Goal: Transaction & Acquisition: Purchase product/service

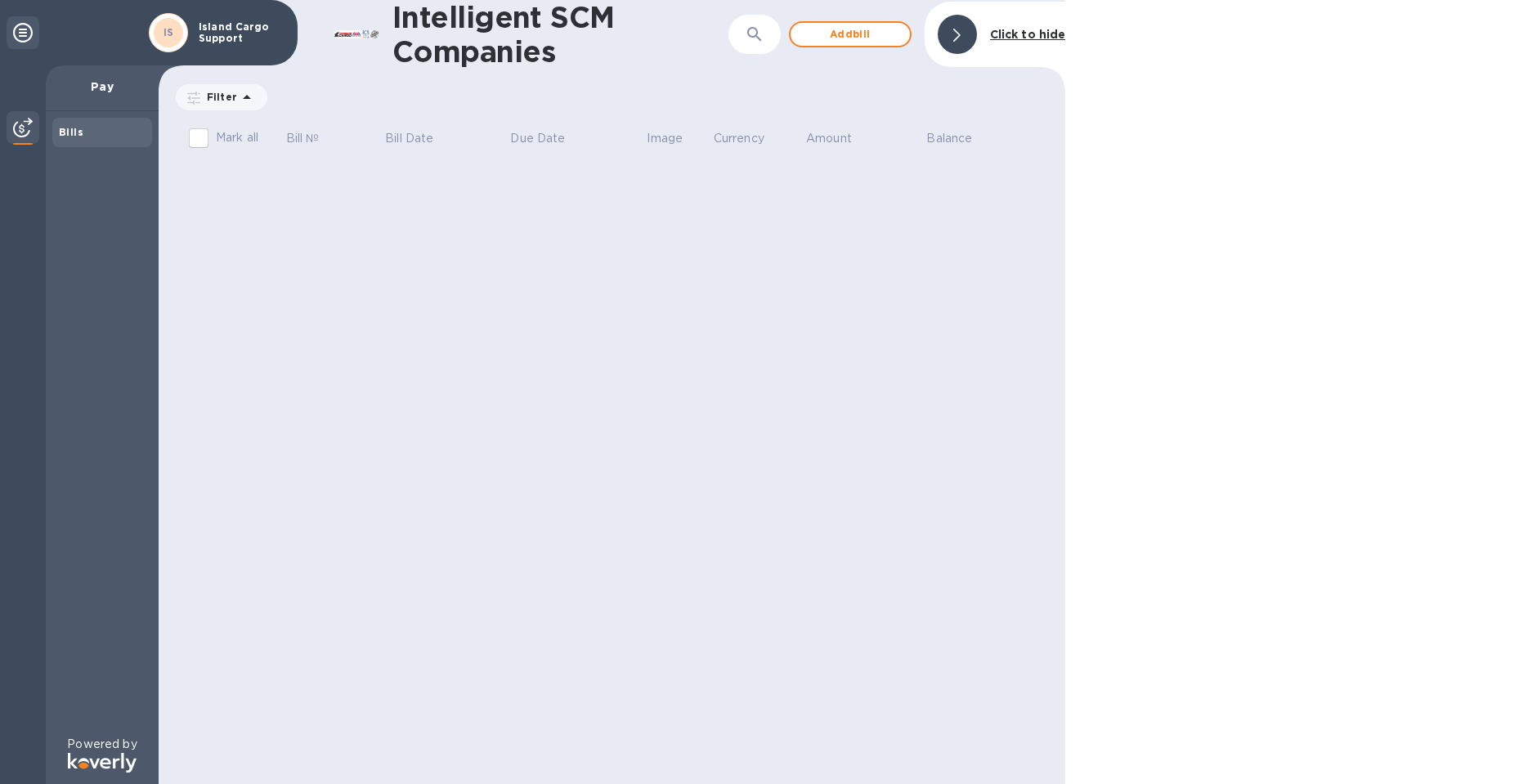
click at [1280, 213] on div at bounding box center [1292, 392] width 454 height 784
click at [872, 38] on span "Add bill" at bounding box center [850, 34] width 93 height 20
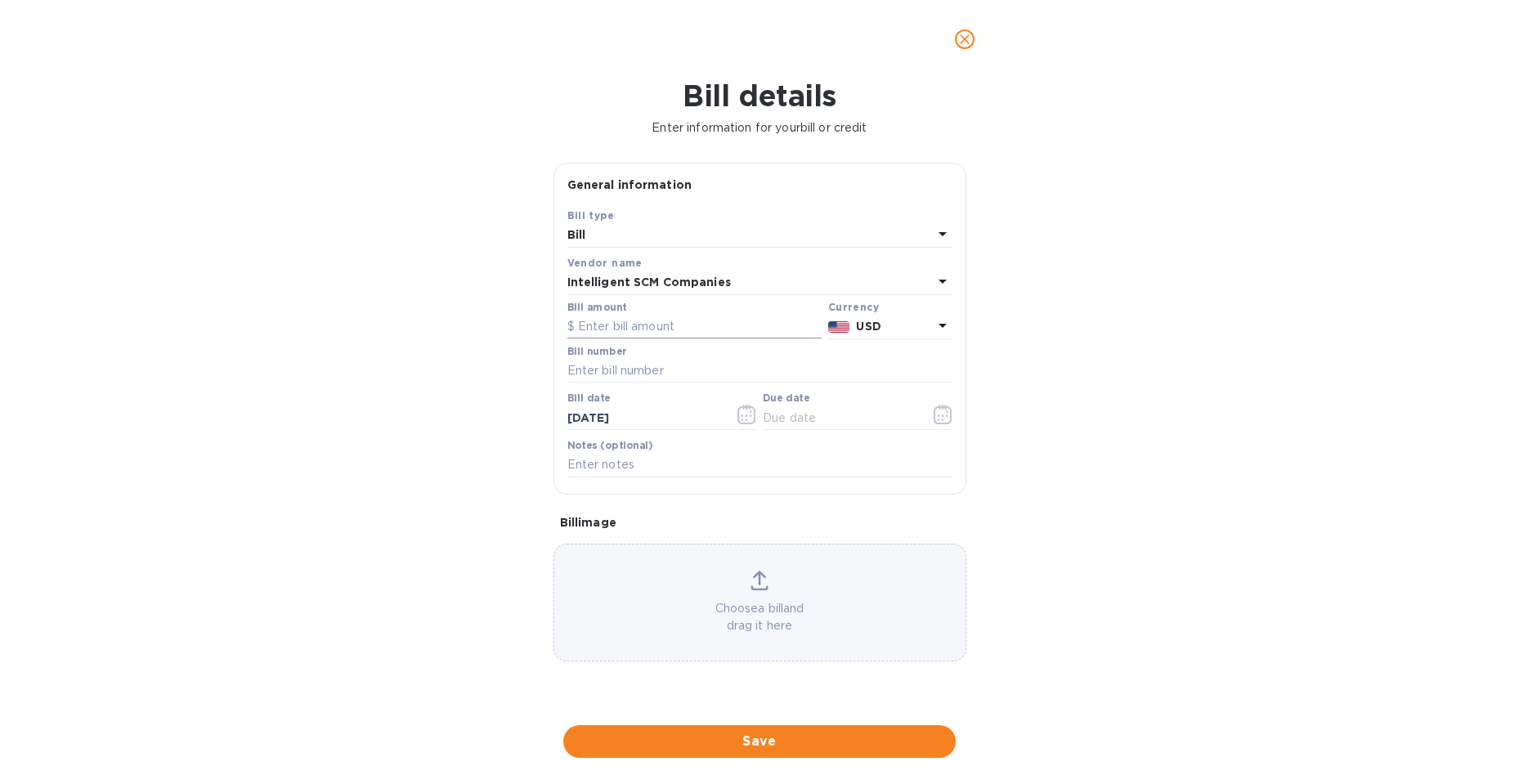
click at [648, 331] on input "text" at bounding box center [695, 326] width 255 height 25
type input "204.00"
type input "s"
type input "S00518274"
click at [960, 407] on button "button" at bounding box center [942, 414] width 38 height 39
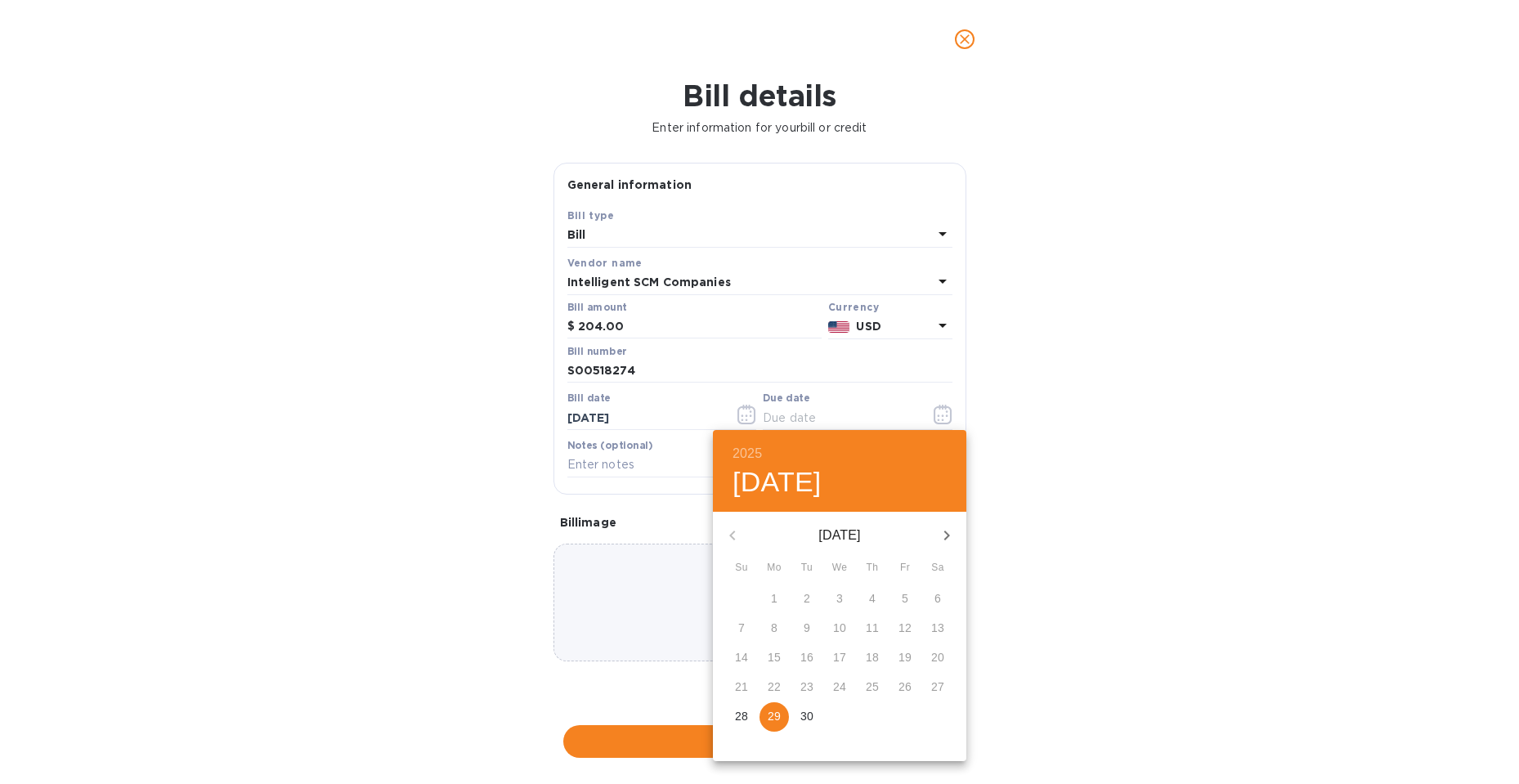
click at [774, 715] on p "29" at bounding box center [773, 716] width 13 height 16
type input "[DATE]"
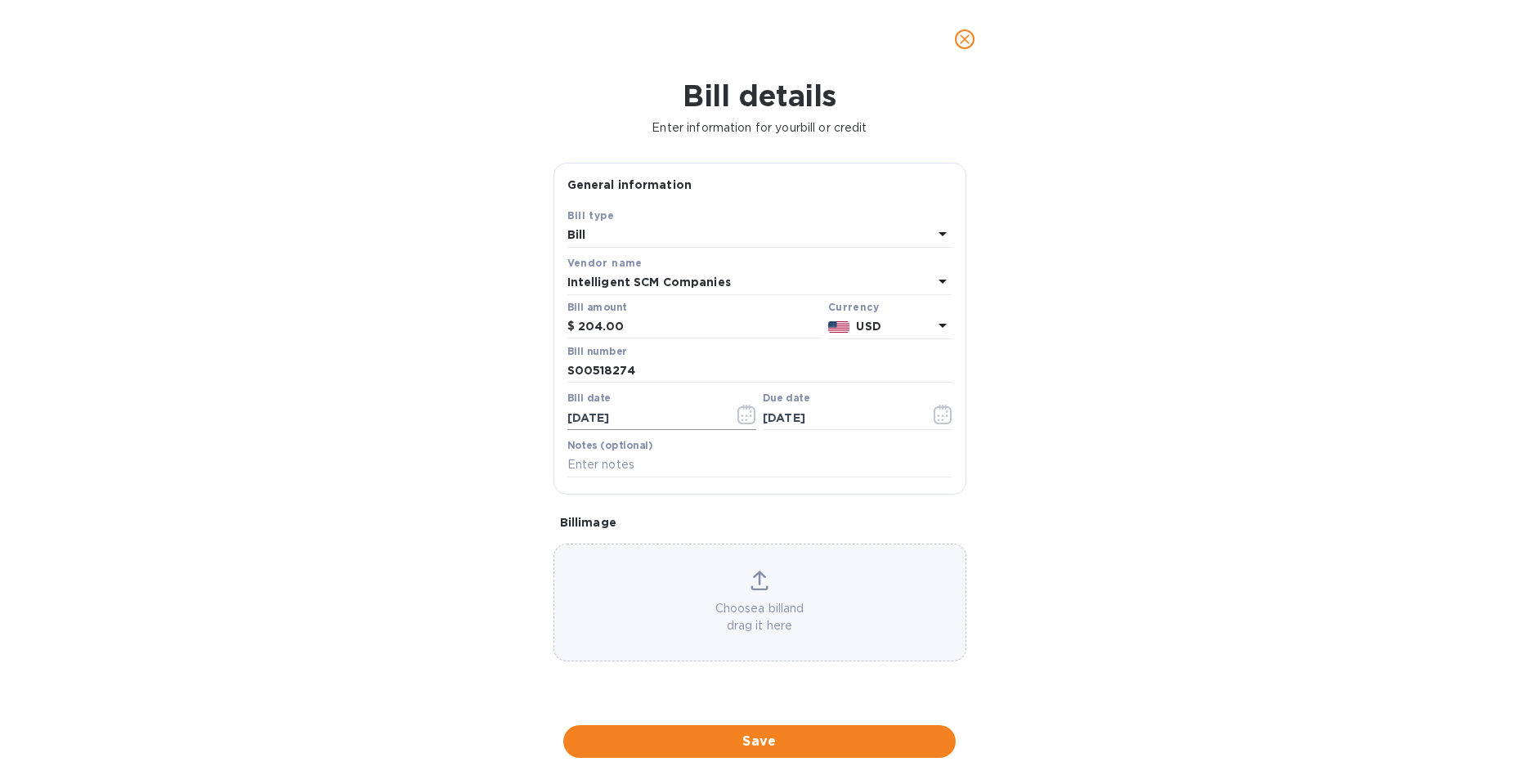
click at [742, 414] on icon "button" at bounding box center [747, 414] width 19 height 20
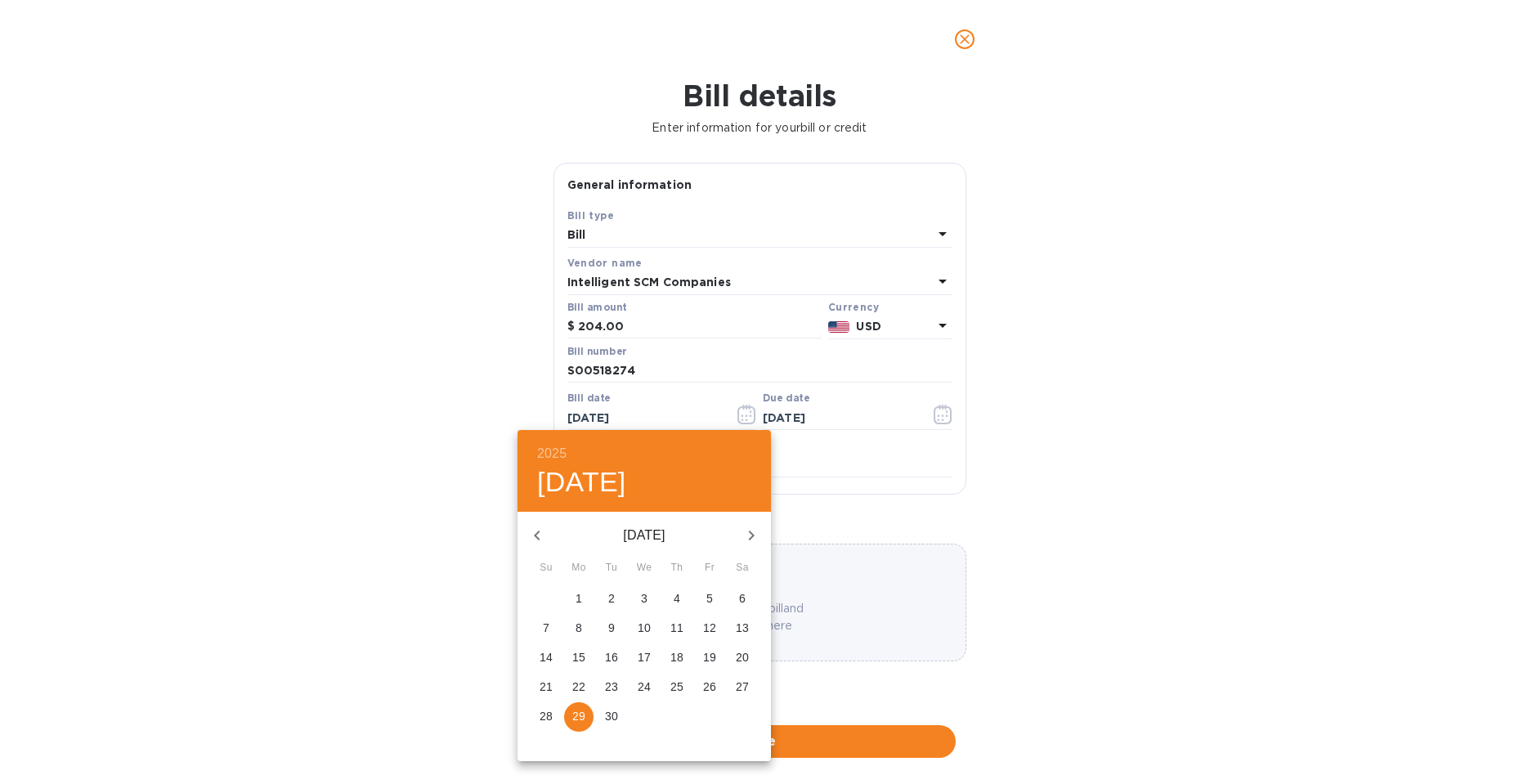
click at [640, 653] on p "17" at bounding box center [643, 657] width 13 height 16
type input "[DATE]"
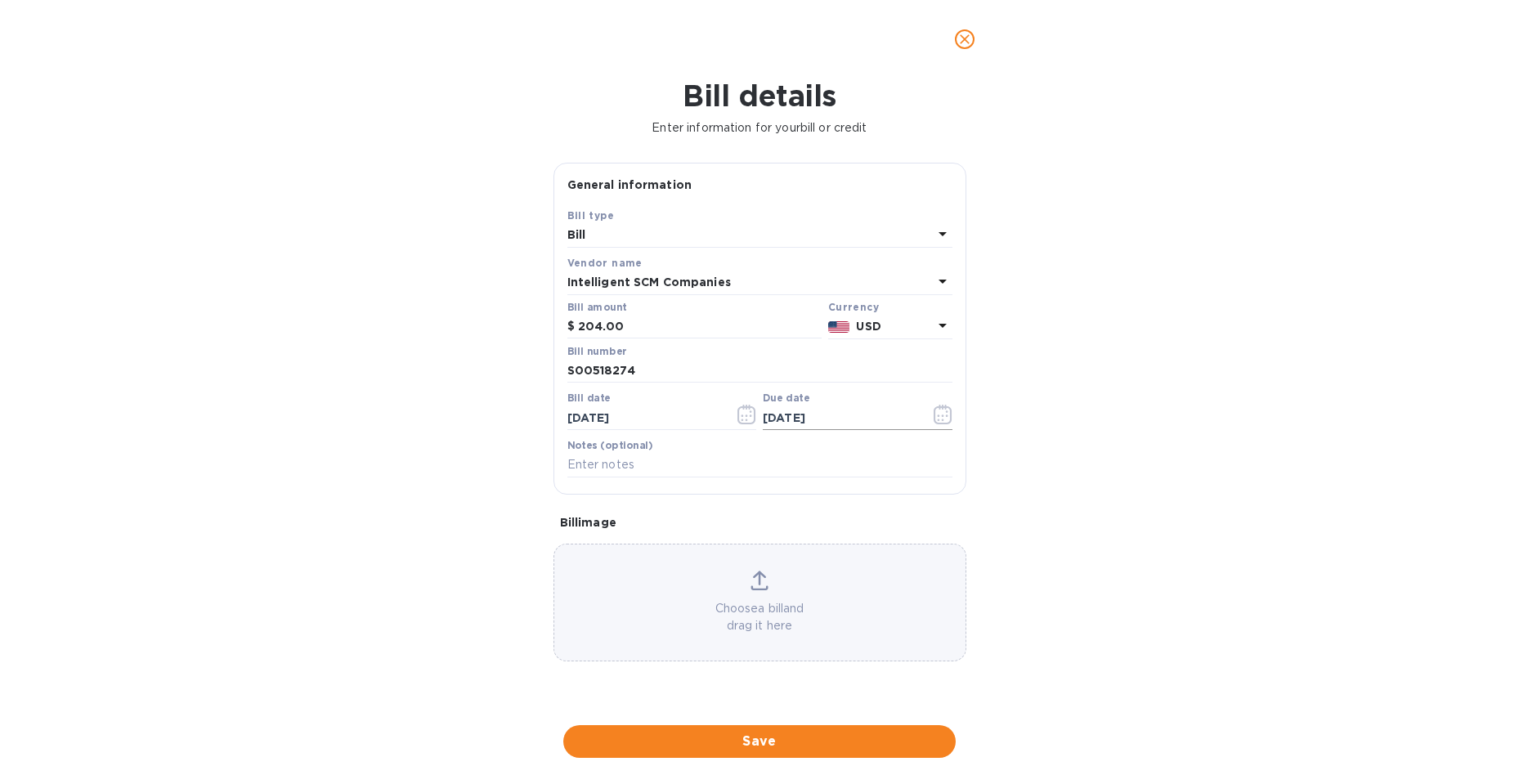
click at [940, 416] on icon "button" at bounding box center [943, 414] width 19 height 20
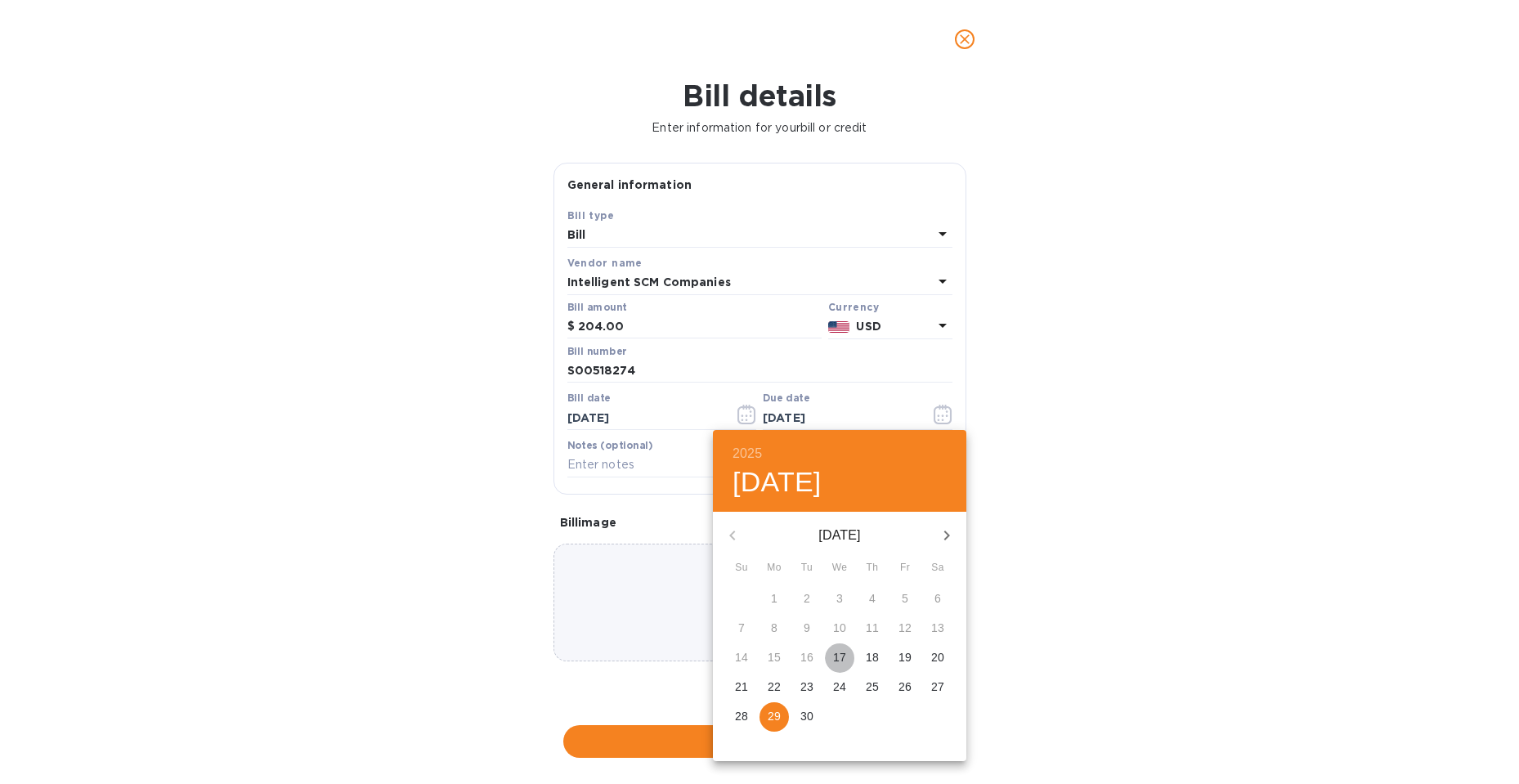
click at [836, 654] on p "17" at bounding box center [839, 657] width 13 height 16
type input "[DATE]"
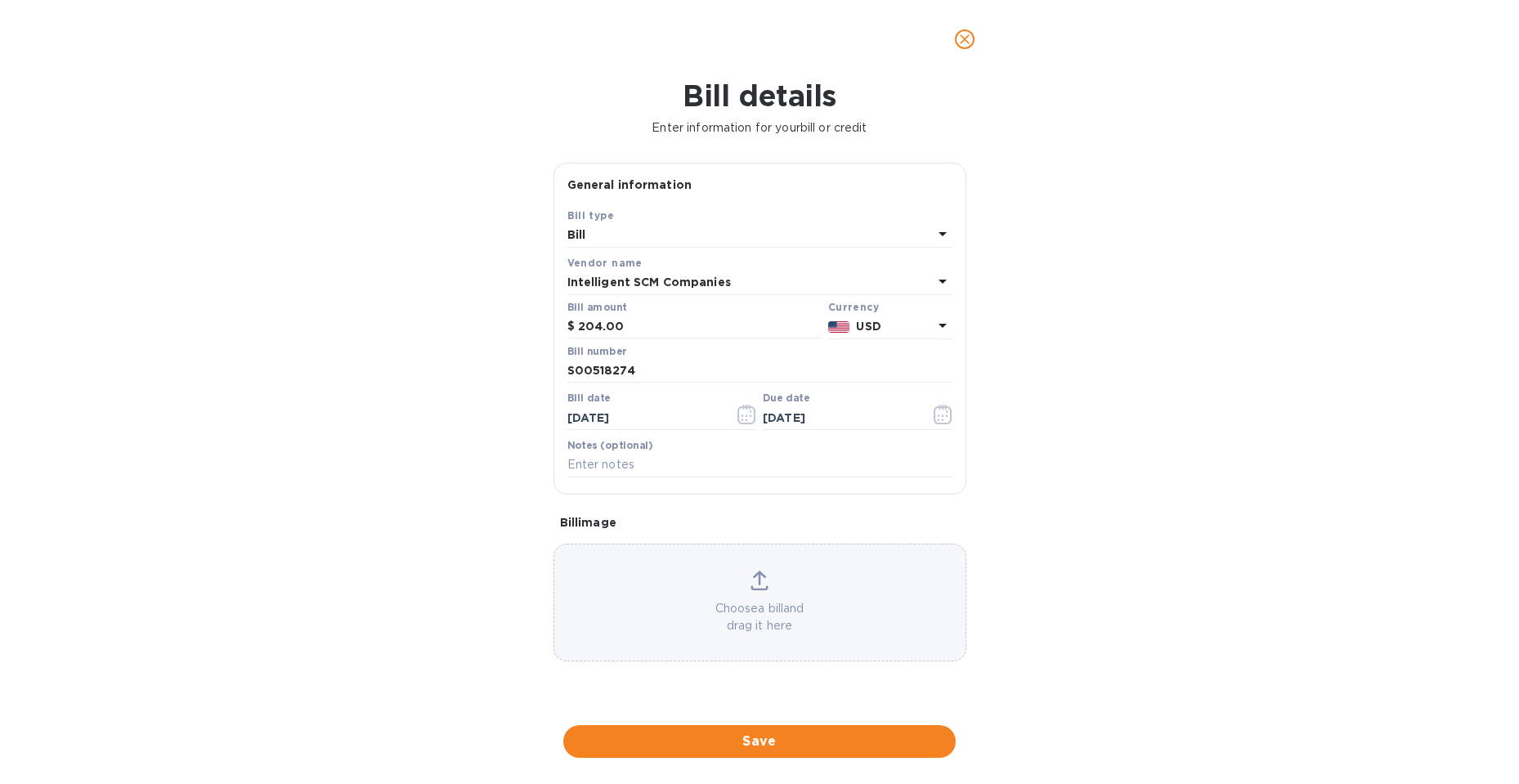
click at [476, 457] on div "Bill details Enter information for your bill or credit General information Save…" at bounding box center [760, 431] width 1519 height 705
click at [606, 232] on div "Bill" at bounding box center [750, 235] width 366 height 23
click at [582, 272] on p "Bill" at bounding box center [753, 273] width 346 height 17
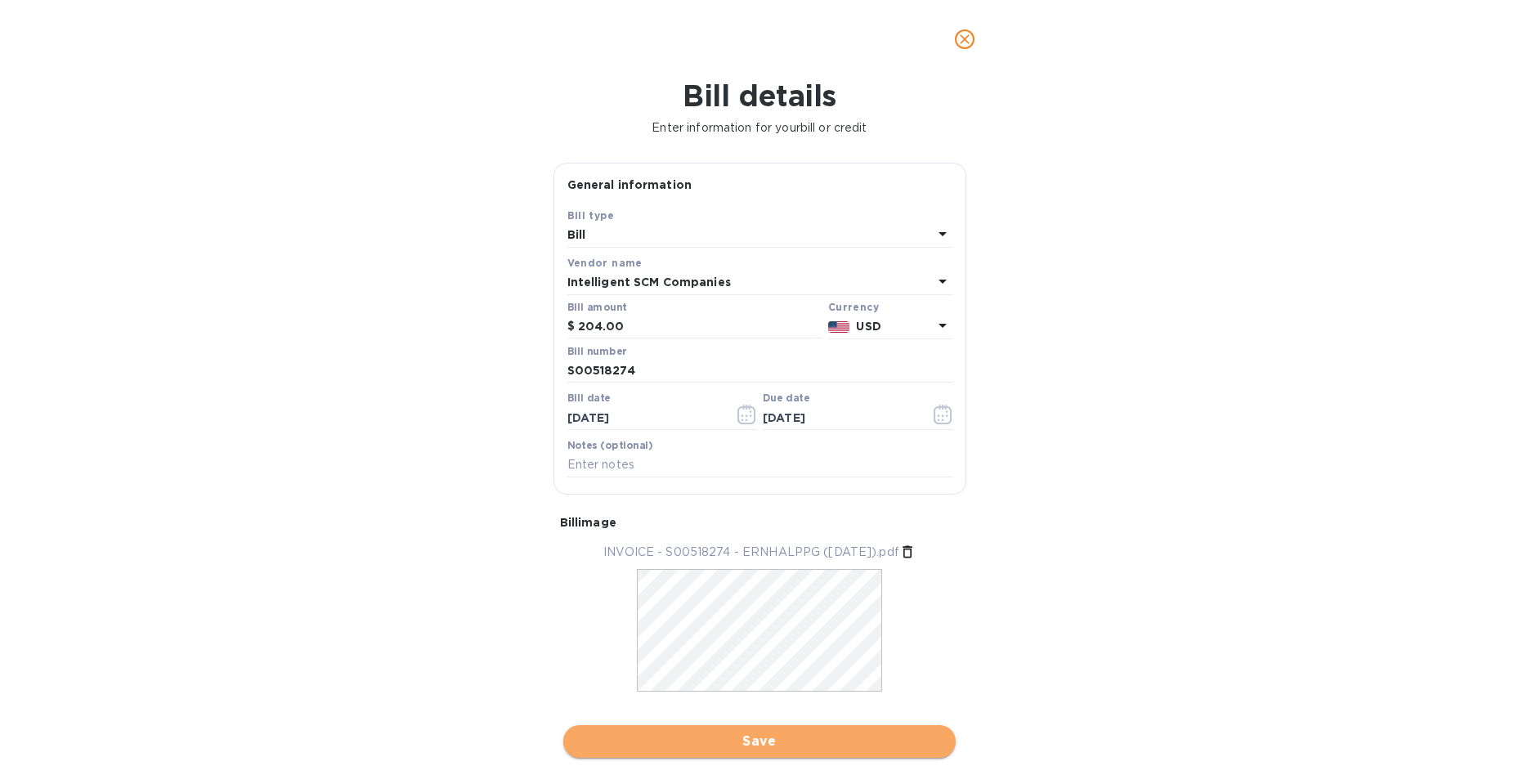
click at [818, 741] on span "Save" at bounding box center [760, 740] width 367 height 20
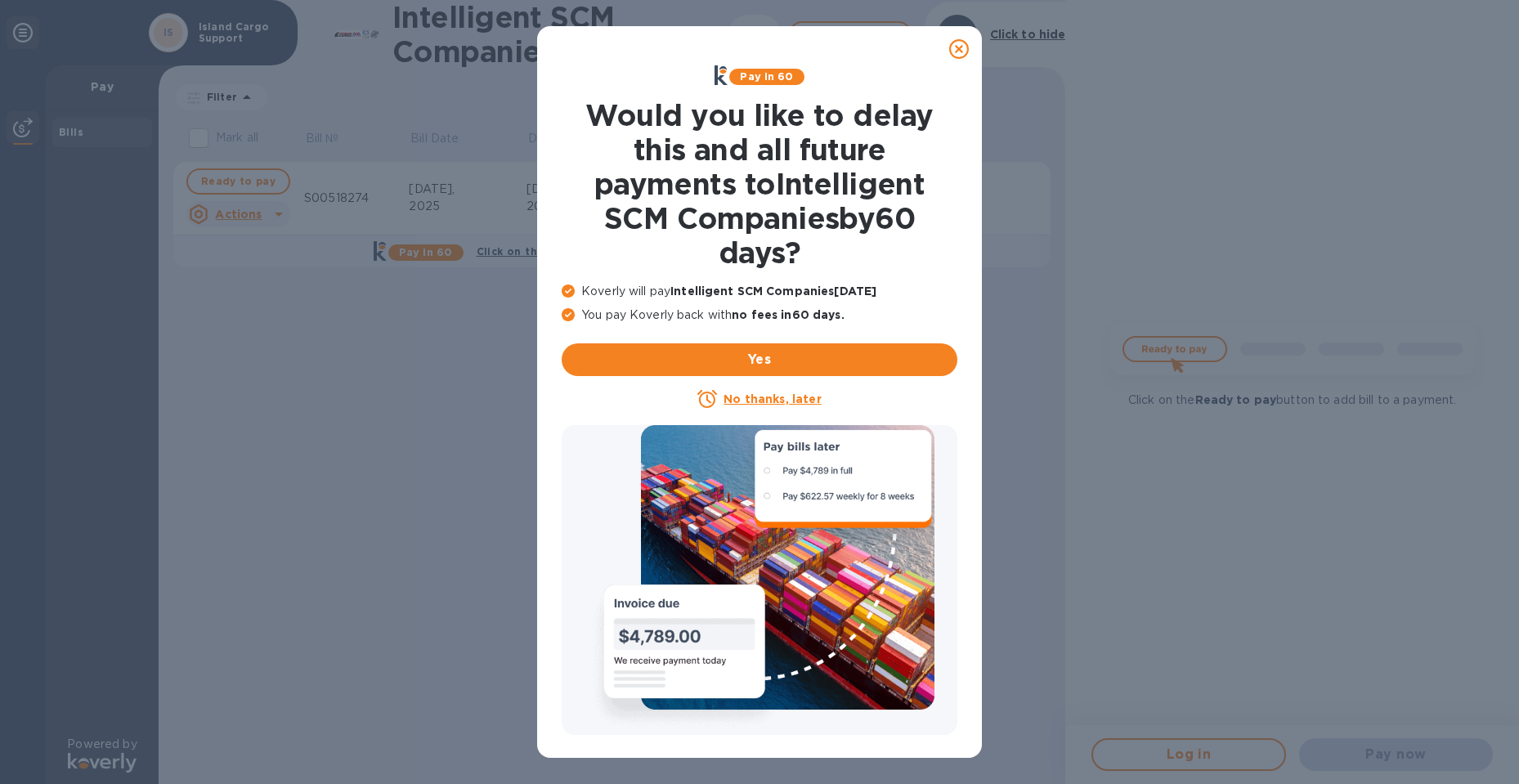
click at [960, 45] on icon at bounding box center [959, 49] width 20 height 20
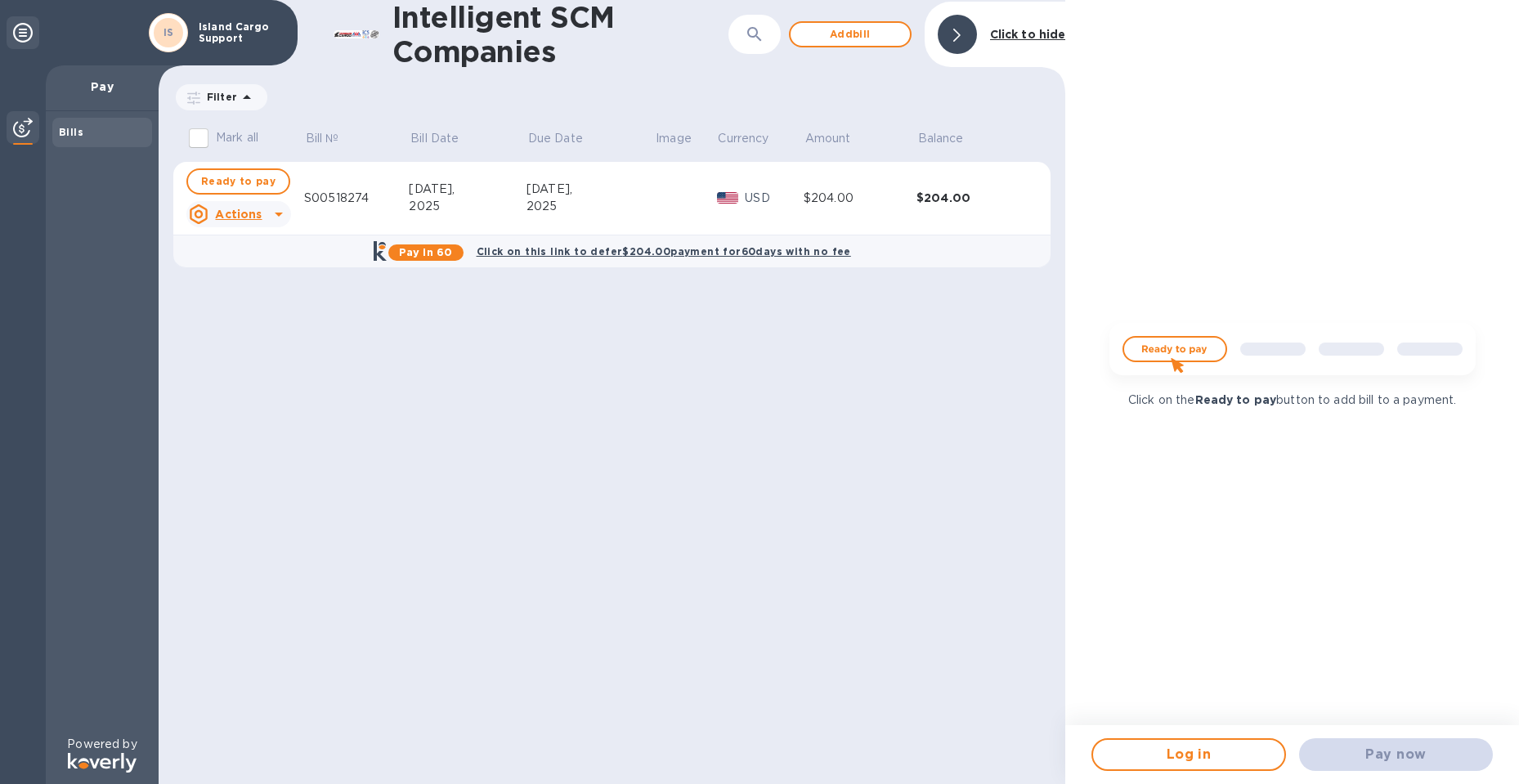
click at [943, 208] on td "$204.00" at bounding box center [973, 198] width 113 height 73
click at [255, 181] on span "Ready to pay" at bounding box center [238, 181] width 74 height 20
checkbox input "true"
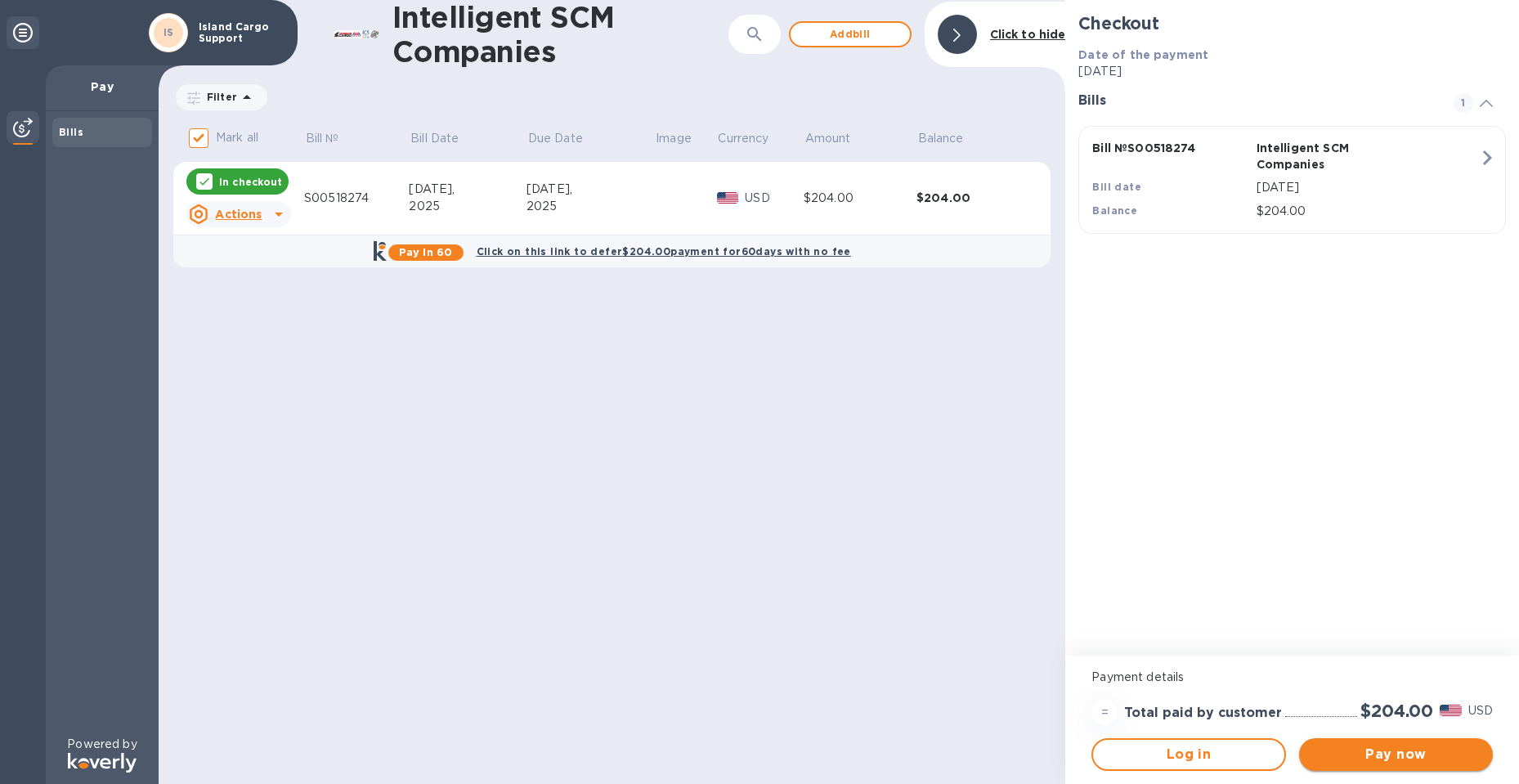
click at [1376, 752] on span "Pay now" at bounding box center [1396, 754] width 167 height 20
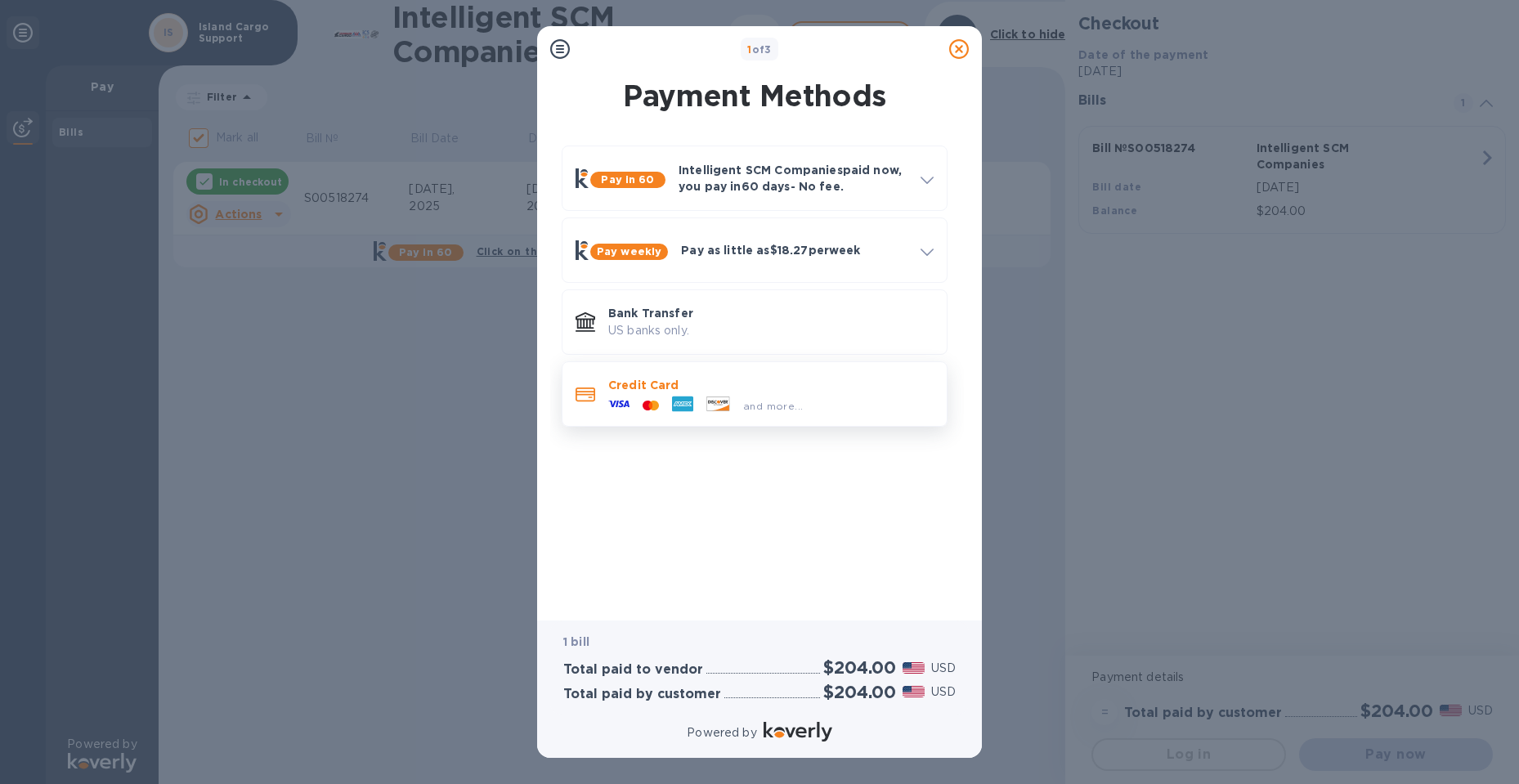
click at [684, 398] on icon at bounding box center [683, 404] width 21 height 15
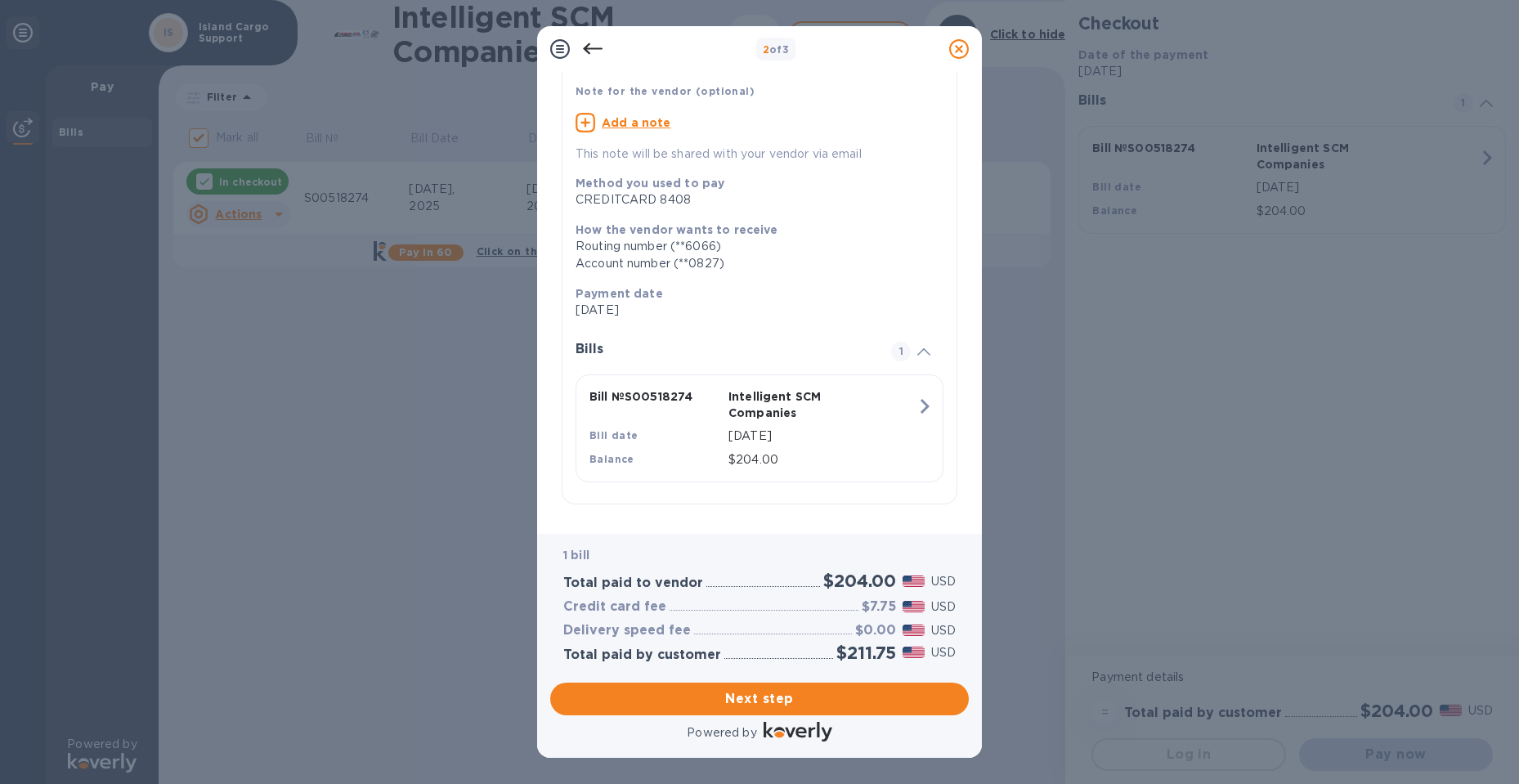
scroll to position [110, 0]
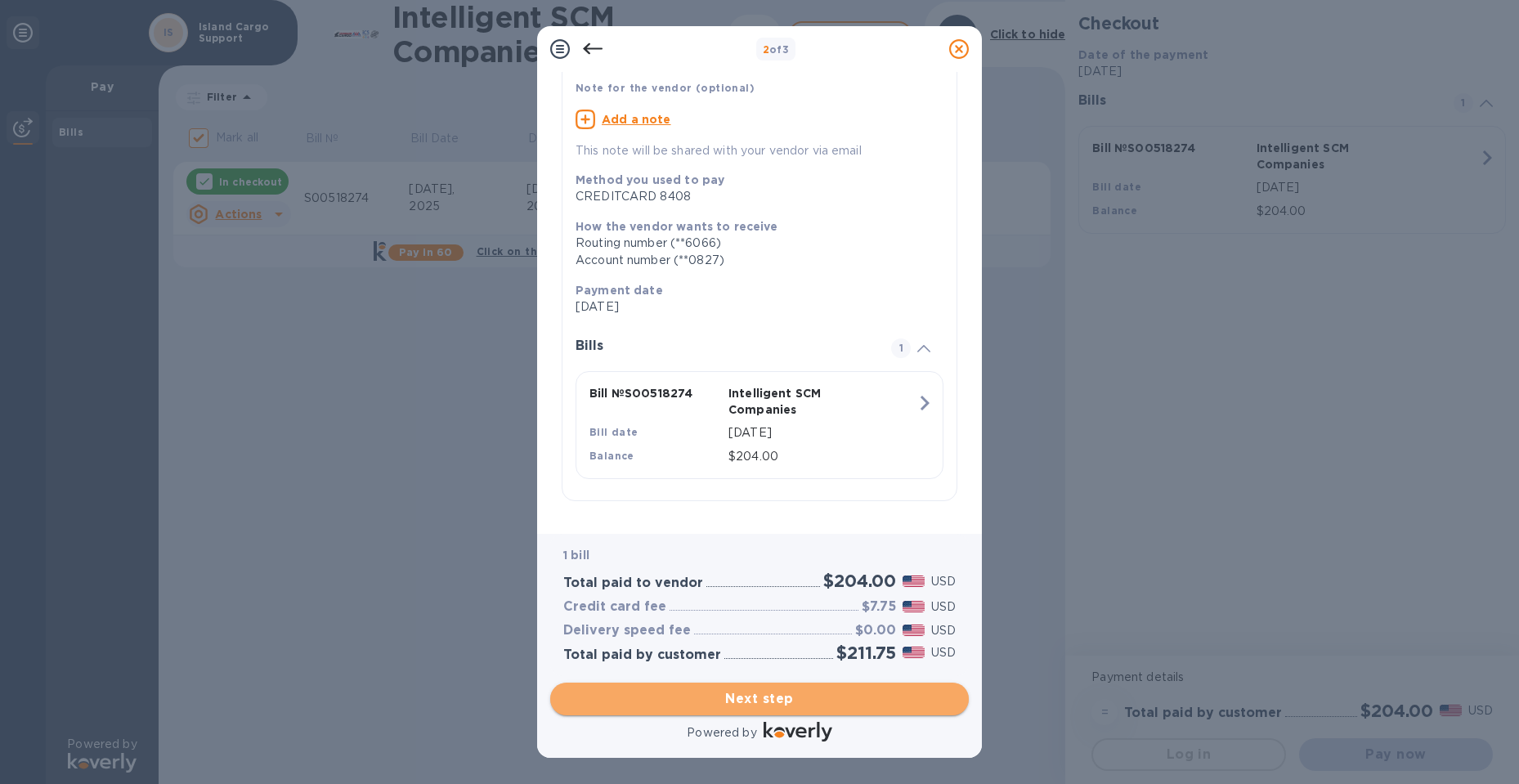
click at [809, 699] on span "Next step" at bounding box center [759, 699] width 392 height 20
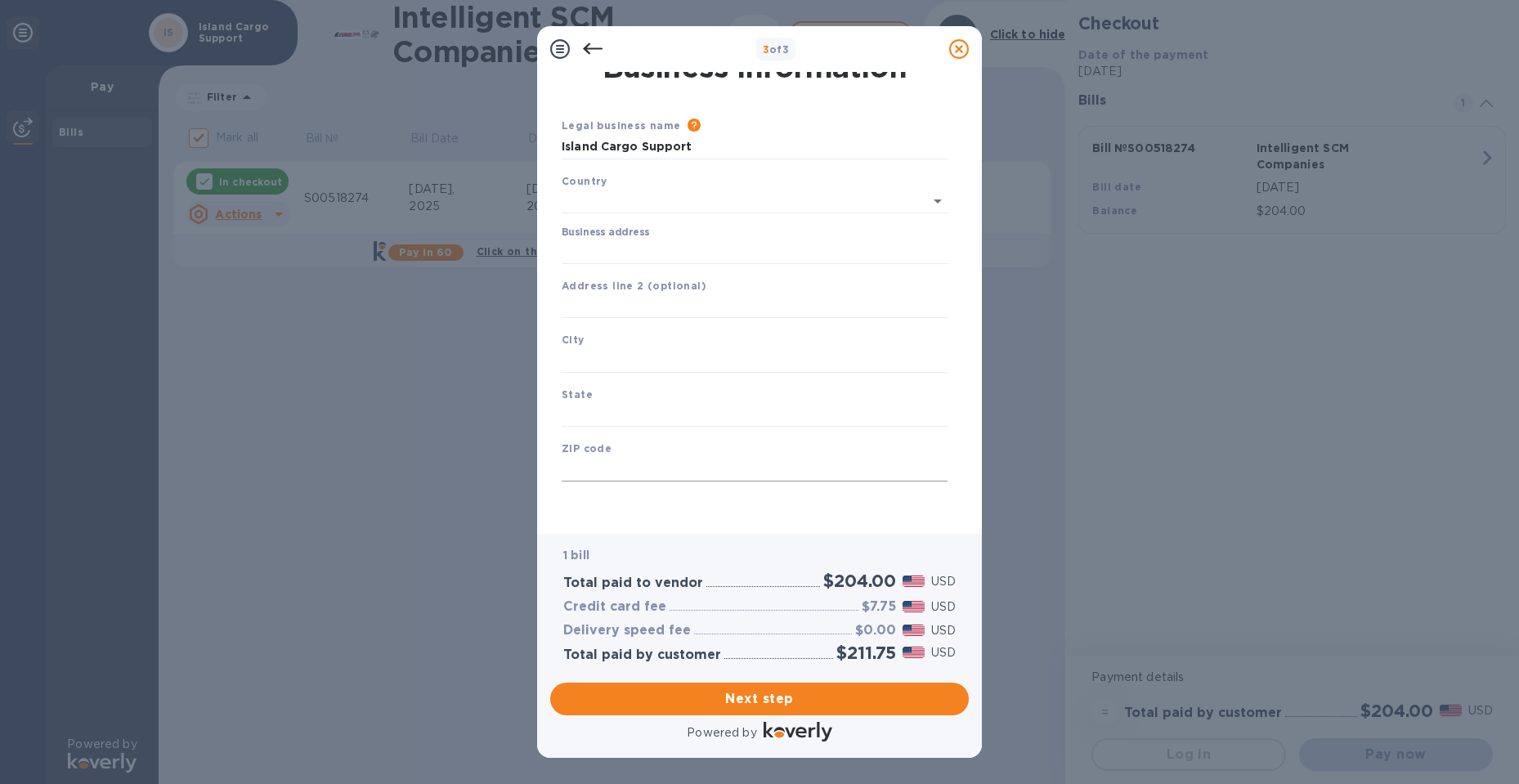
type input "[GEOGRAPHIC_DATA]"
click at [642, 243] on input "Business address" at bounding box center [754, 251] width 386 height 25
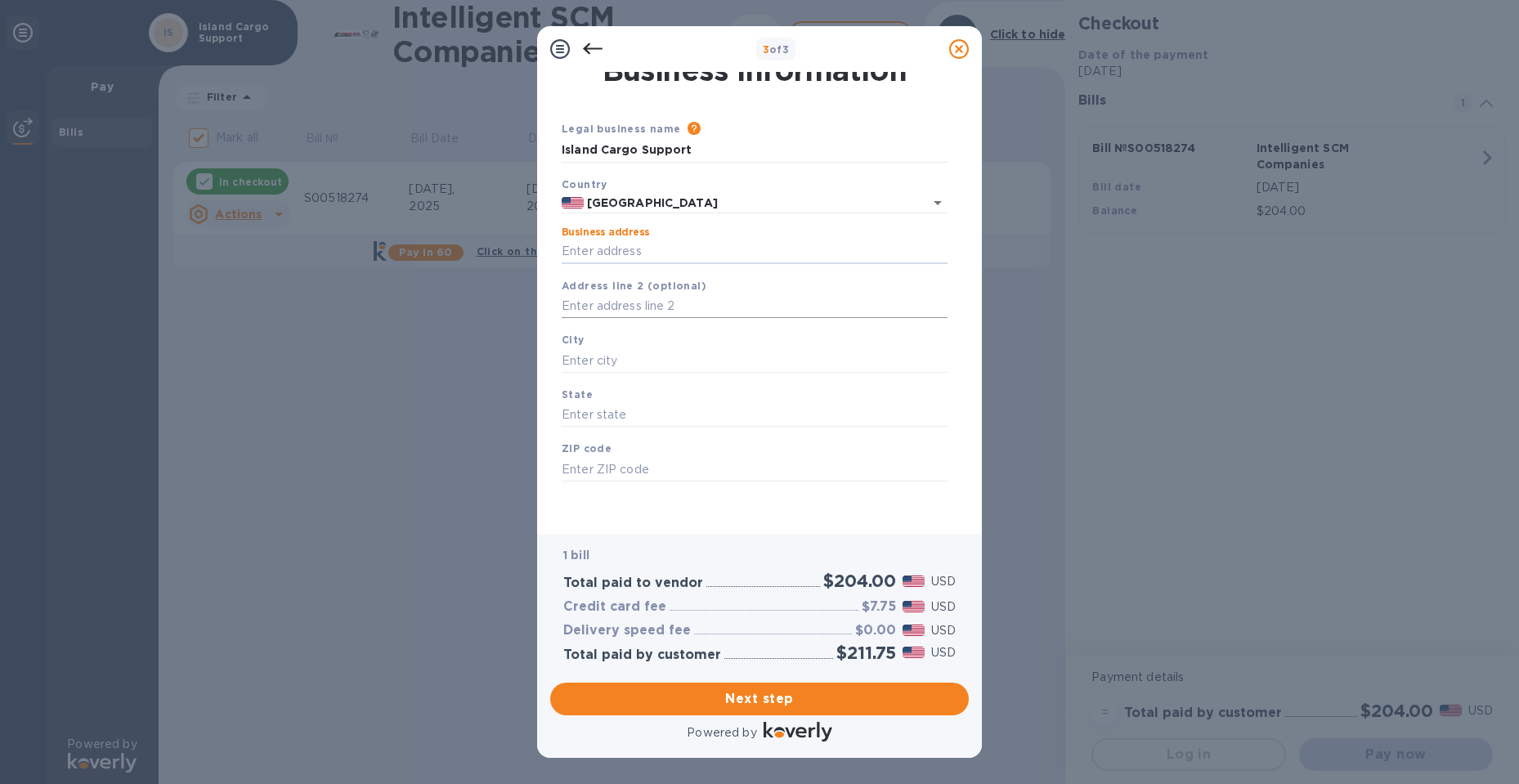
click at [613, 302] on input "text" at bounding box center [754, 306] width 386 height 25
click at [645, 260] on input "Business address" at bounding box center [754, 251] width 386 height 25
type input "[STREET_ADDRESS][PERSON_NAME]"
click at [630, 364] on input "text" at bounding box center [754, 360] width 386 height 25
type input "H"
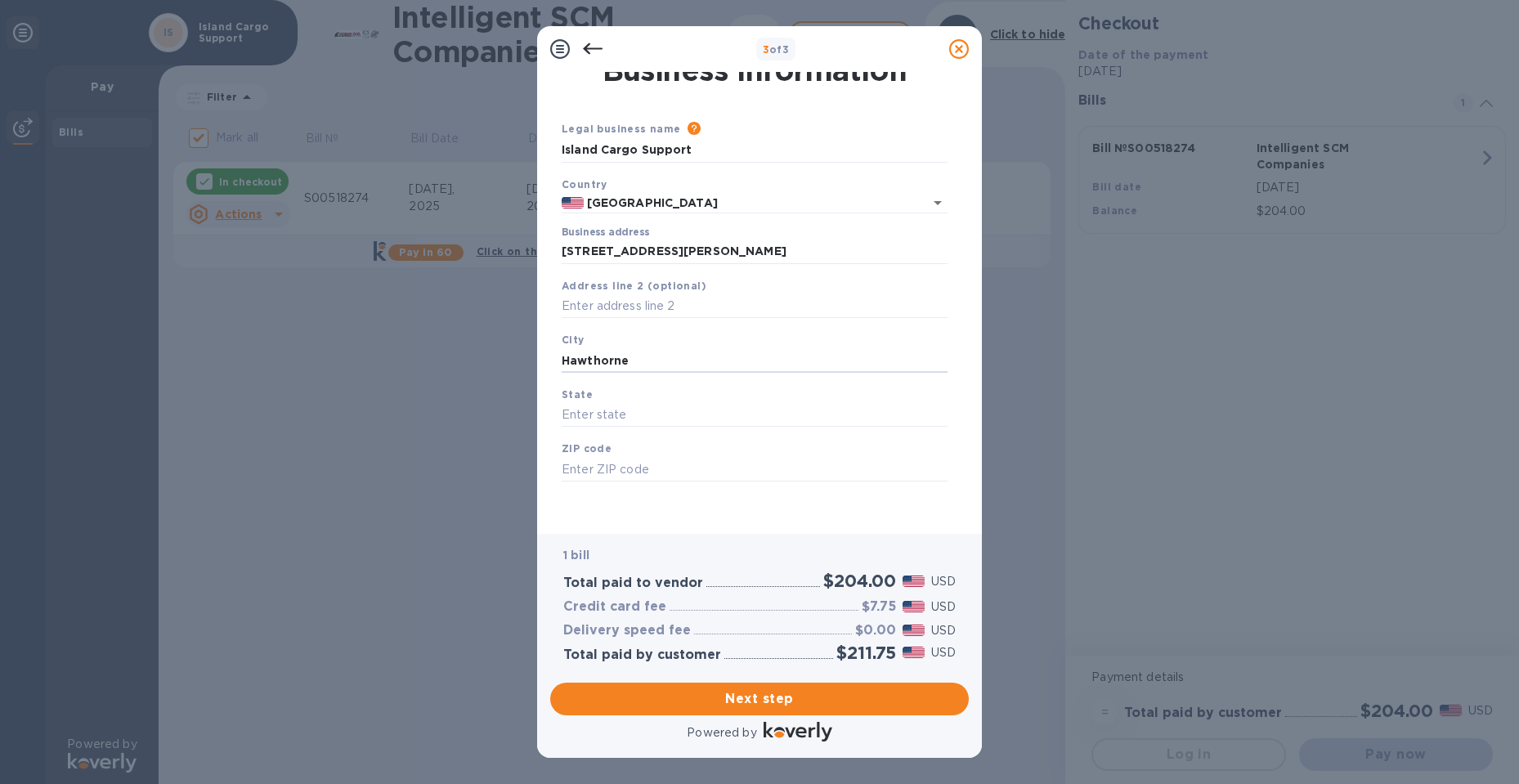
type input "Hawthorne"
type input "[US_STATE]"
type input "90250"
click at [706, 706] on span "Next step" at bounding box center [759, 699] width 392 height 20
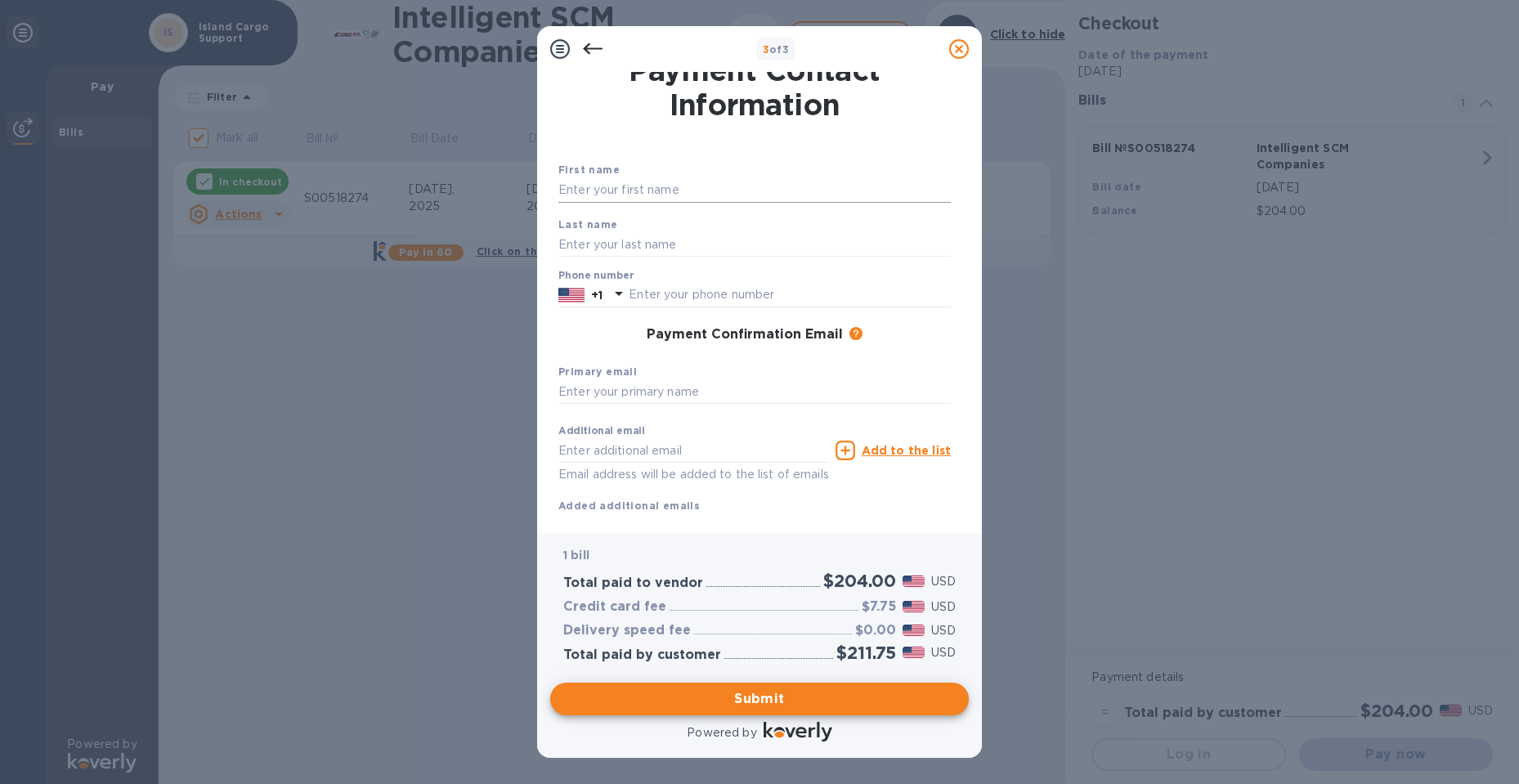
click at [637, 184] on input "text" at bounding box center [754, 190] width 392 height 25
type input "e"
type input "[PERSON_NAME]"
click button "Submit" at bounding box center [0, 0] width 0 height 0
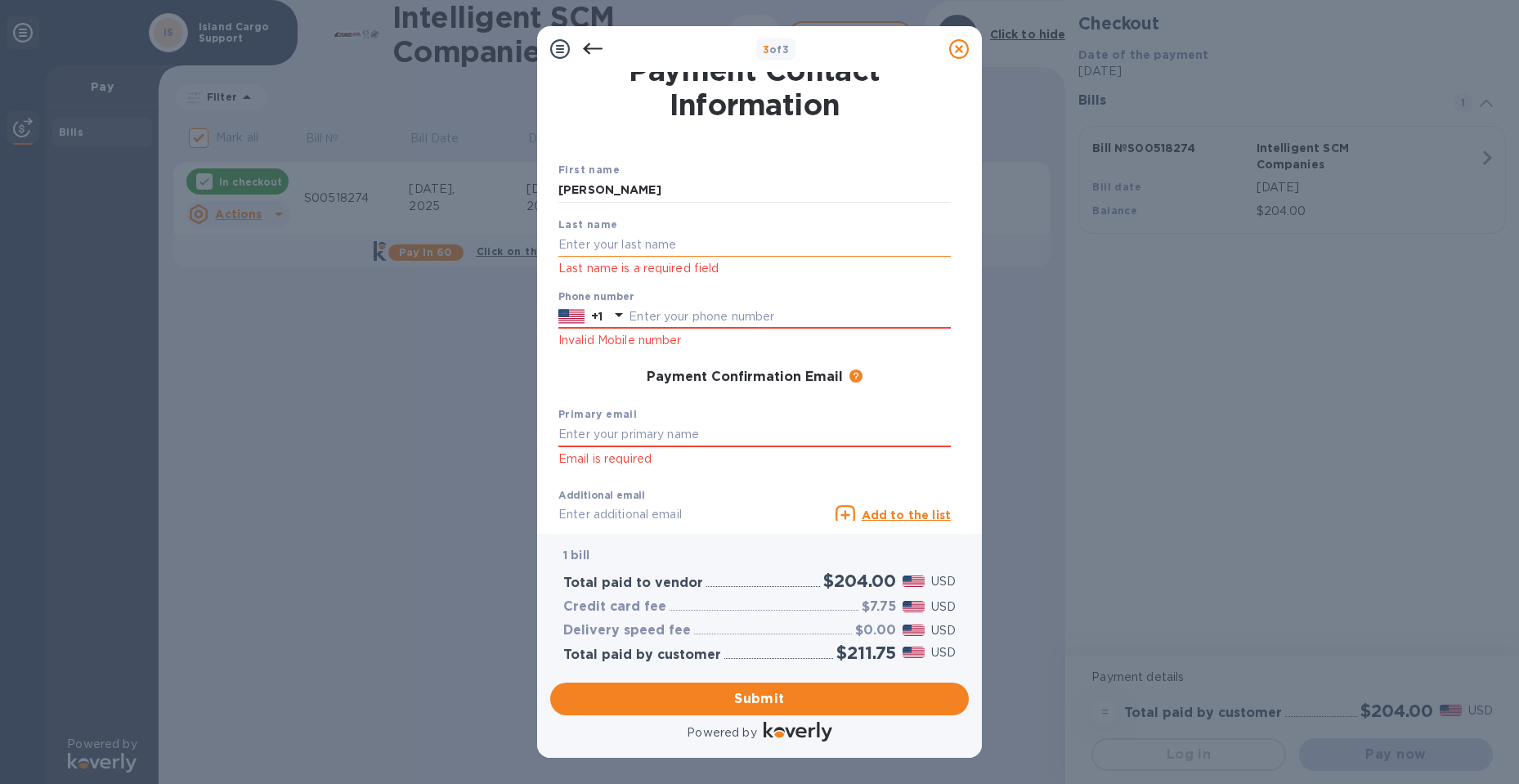
click at [559, 249] on input "text" at bounding box center [754, 244] width 392 height 25
type input "HALECK"
click at [595, 320] on p "+1" at bounding box center [596, 316] width 11 height 16
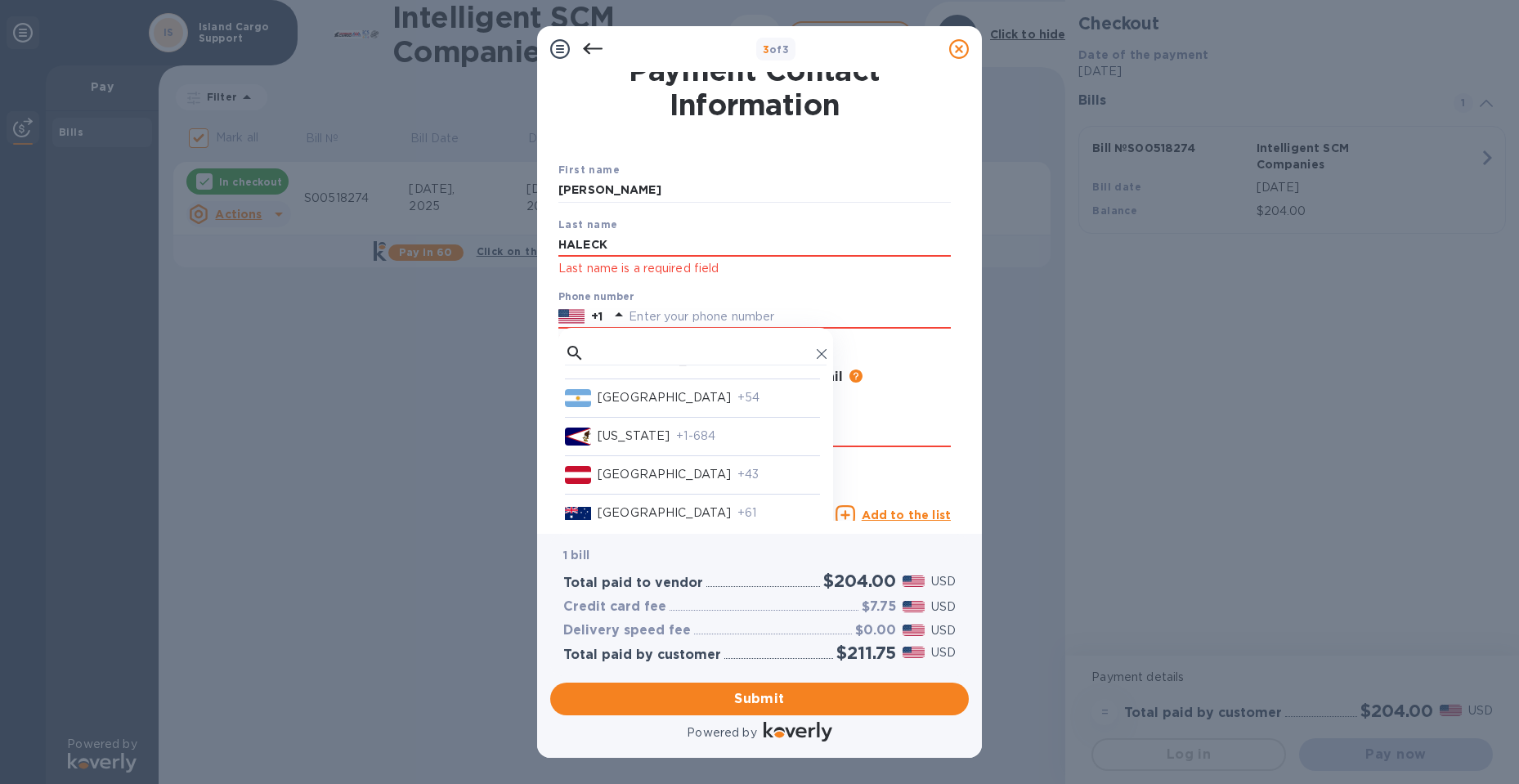
scroll to position [408, 0]
click at [670, 439] on p "[US_STATE]" at bounding box center [633, 435] width 72 height 17
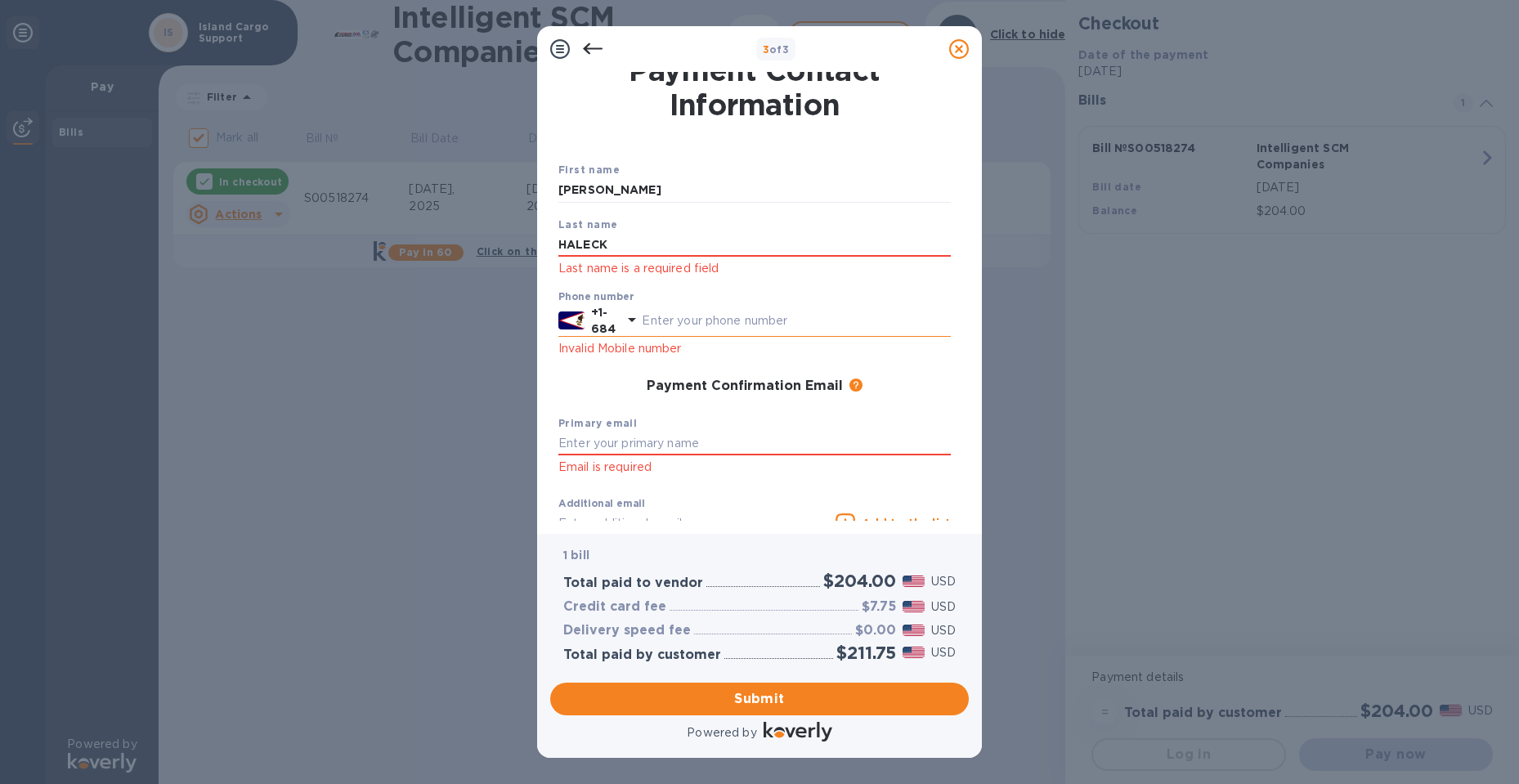
click at [742, 334] on div "+1-684" at bounding box center [754, 320] width 392 height 32
type input "2524998"
click at [730, 435] on input "text" at bounding box center [754, 442] width 392 height 25
paste input "[EMAIL_ADDRESS][DOMAIN_NAME]"
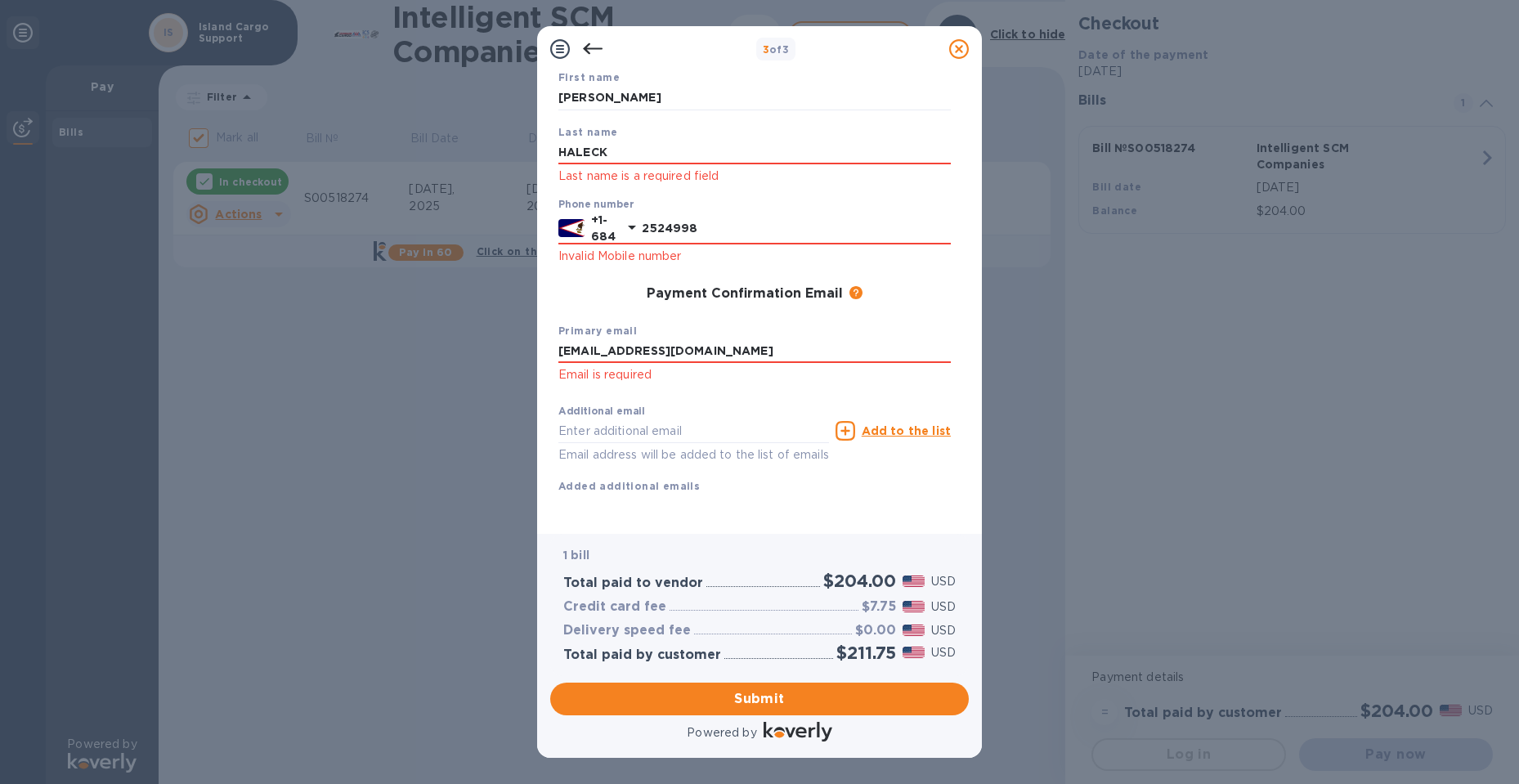
scroll to position [126, 0]
type input "[EMAIL_ADDRESS][DOMAIN_NAME]"
click at [670, 418] on input "text" at bounding box center [694, 430] width 271 height 25
type input "[PERSON_NAME][EMAIL_ADDRESS][PERSON_NAME][DOMAIN_NAME]"
click at [904, 424] on u "Add to the list" at bounding box center [906, 430] width 89 height 13
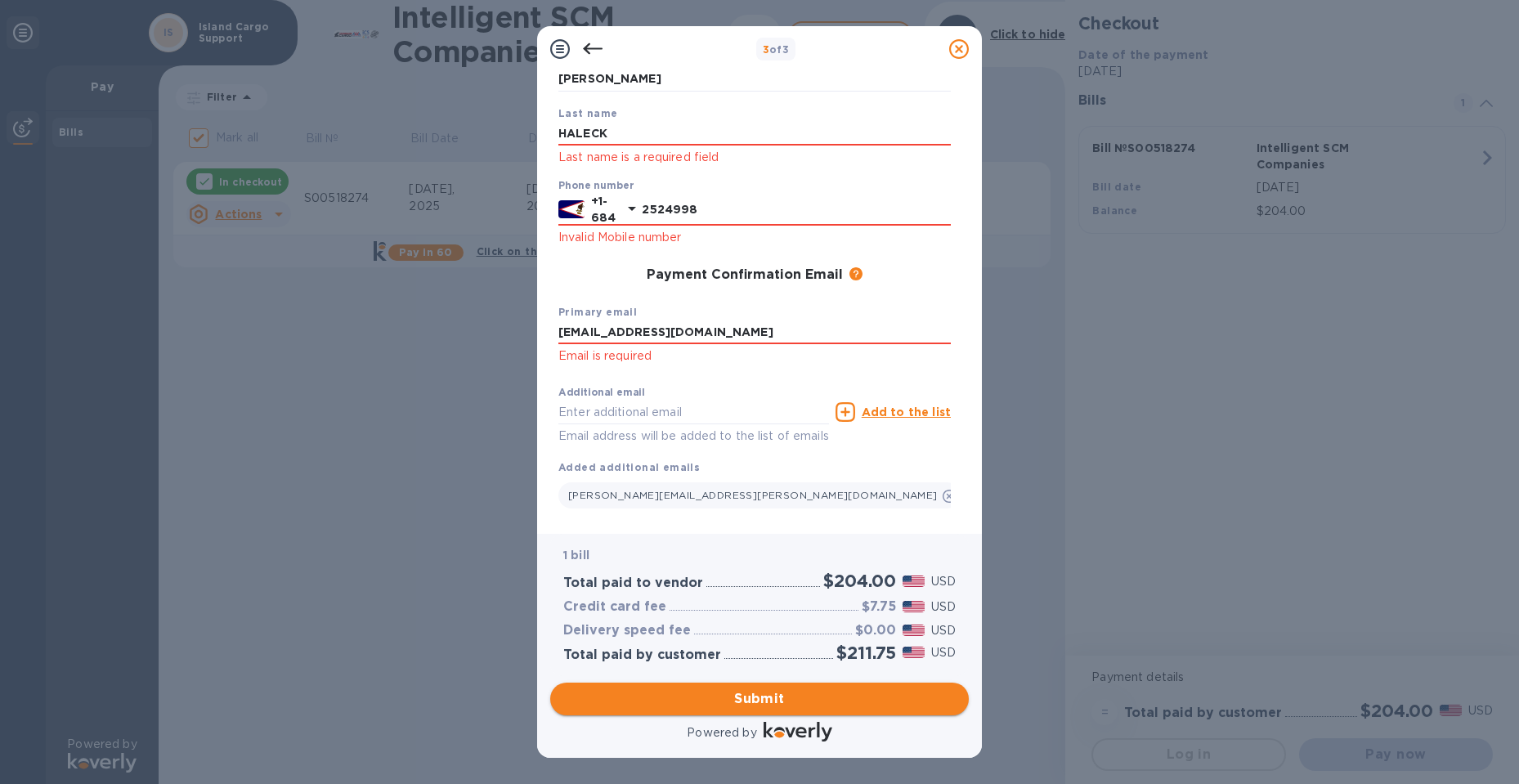
click at [715, 684] on button "Submit" at bounding box center [760, 699] width 419 height 32
